Goal: Task Accomplishment & Management: Manage account settings

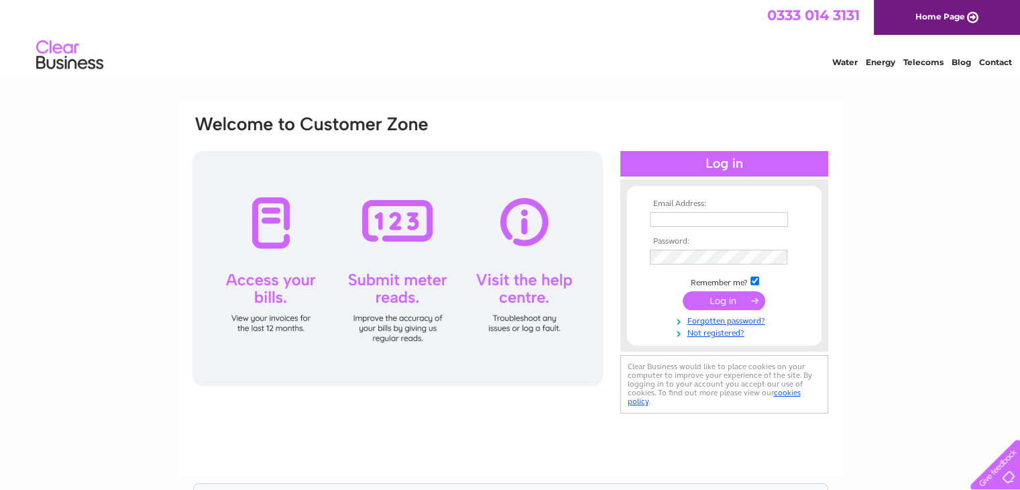
click at [655, 210] on td at bounding box center [724, 219] width 156 height 21
click at [661, 225] on input "text" at bounding box center [719, 220] width 139 height 16
type input "info@hatrollershutters.co.uk"
click at [707, 306] on input "submit" at bounding box center [724, 300] width 82 height 19
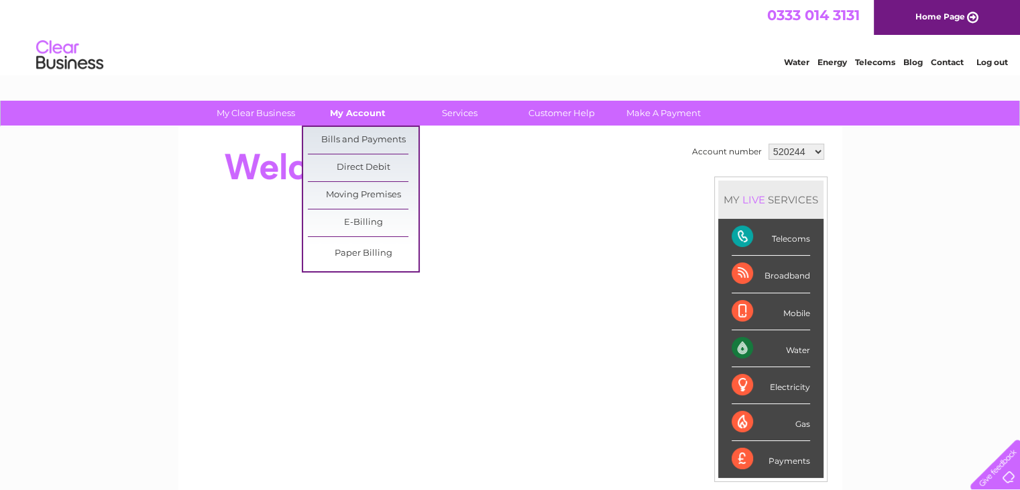
click at [366, 110] on link "My Account" at bounding box center [357, 113] width 111 height 25
click at [374, 135] on link "Bills and Payments" at bounding box center [363, 140] width 111 height 27
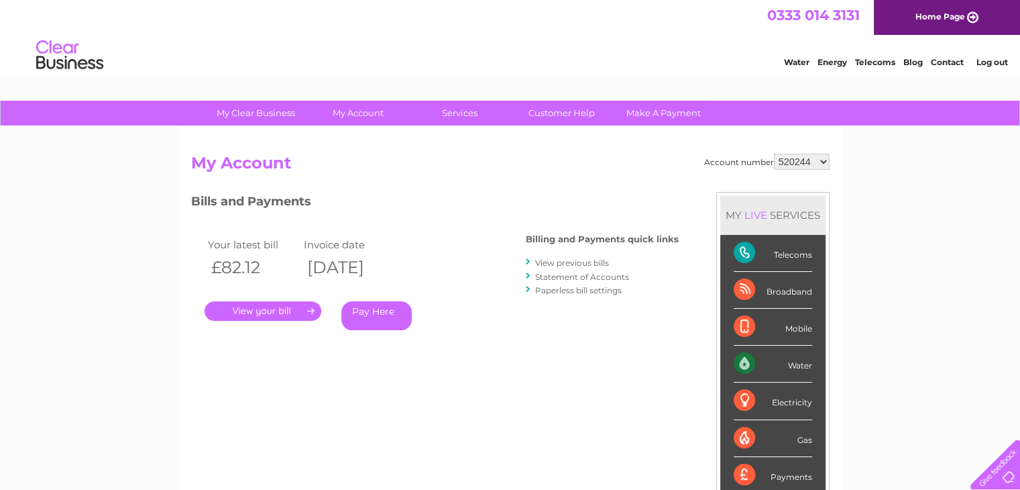
click at [275, 312] on link "." at bounding box center [263, 310] width 117 height 19
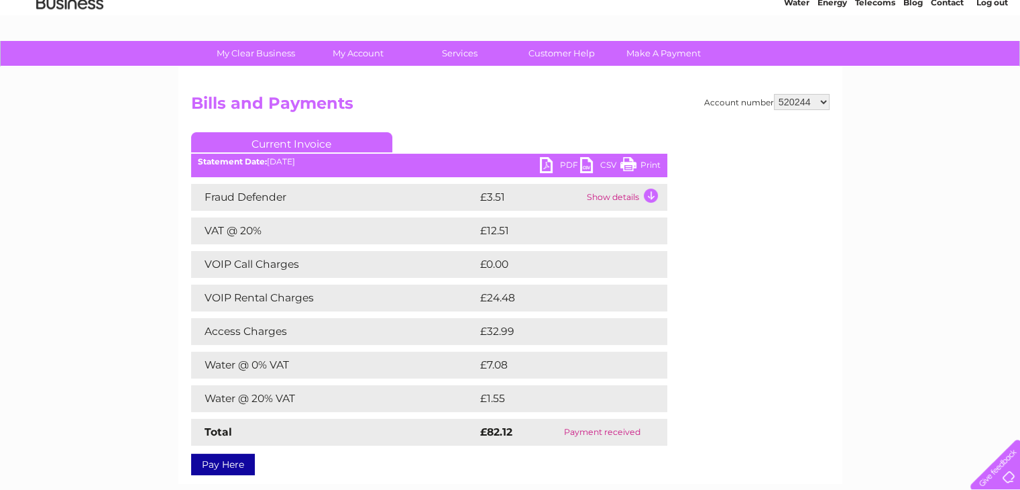
scroll to position [62, 0]
